Goal: Find specific page/section: Find specific page/section

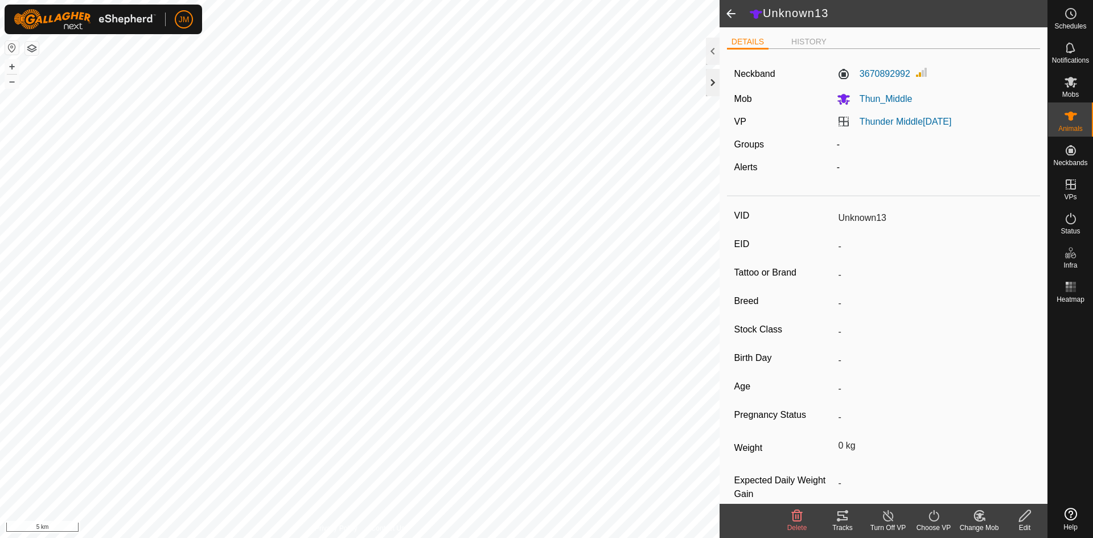
click at [708, 80] on div at bounding box center [713, 82] width 14 height 27
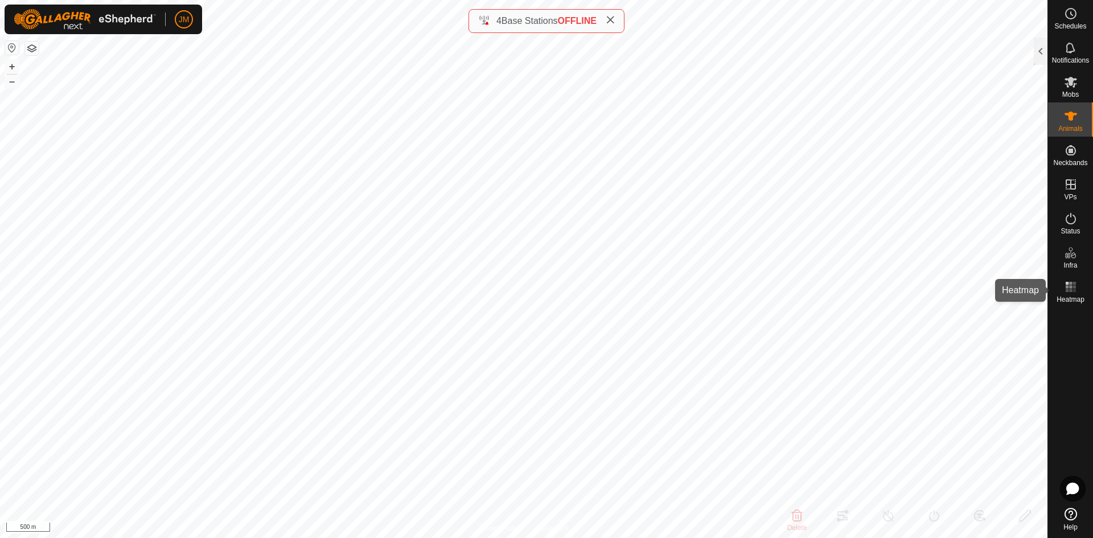
click at [1070, 279] on es-heatmap-svg-icon at bounding box center [1071, 287] width 20 height 18
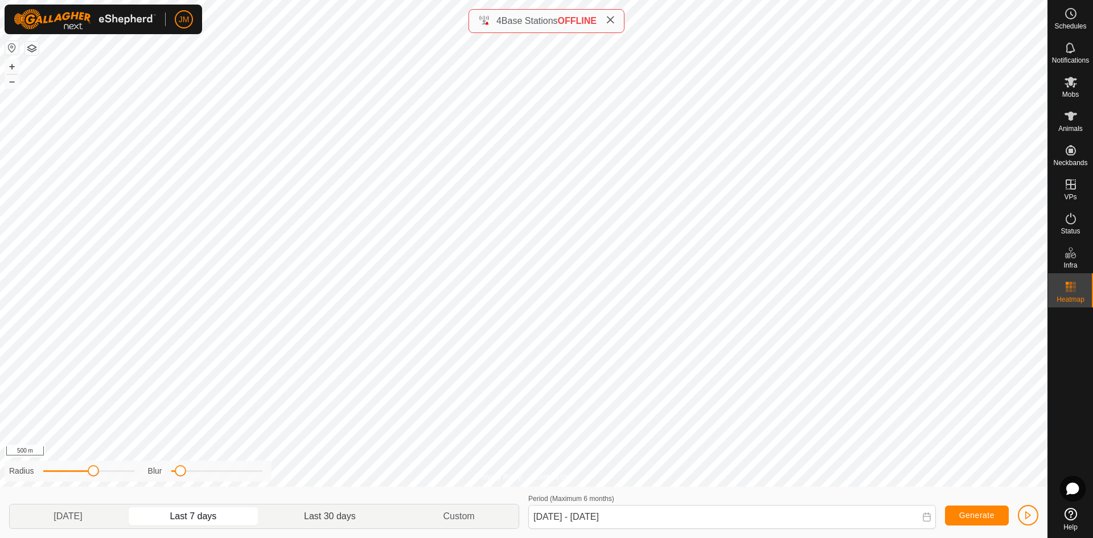
click at [329, 518] on p-togglebutton "Last 30 days" at bounding box center [330, 516] width 139 height 24
type input "[DATE] - [DATE]"
